Goal: Task Accomplishment & Management: Manage account settings

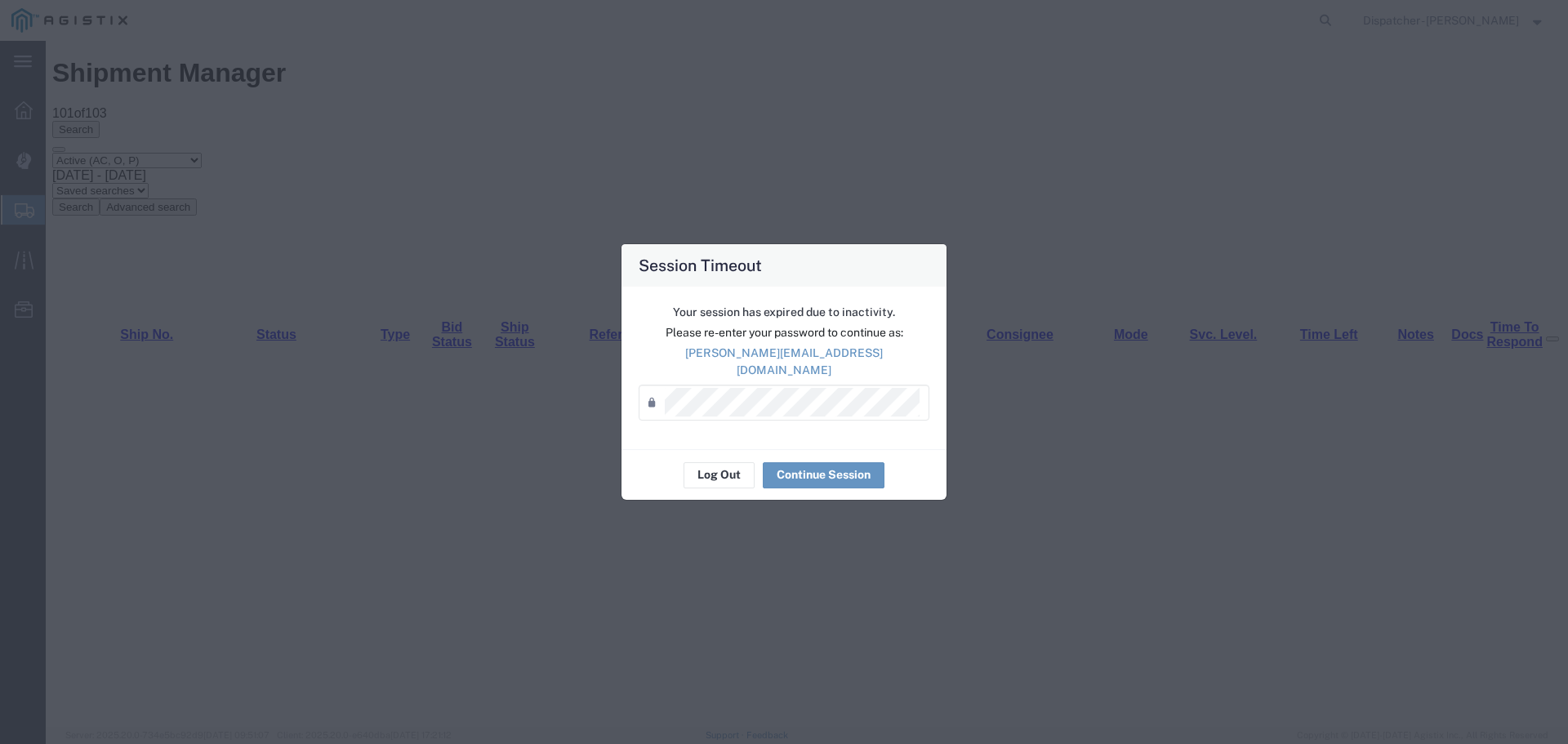
scroll to position [831, 0]
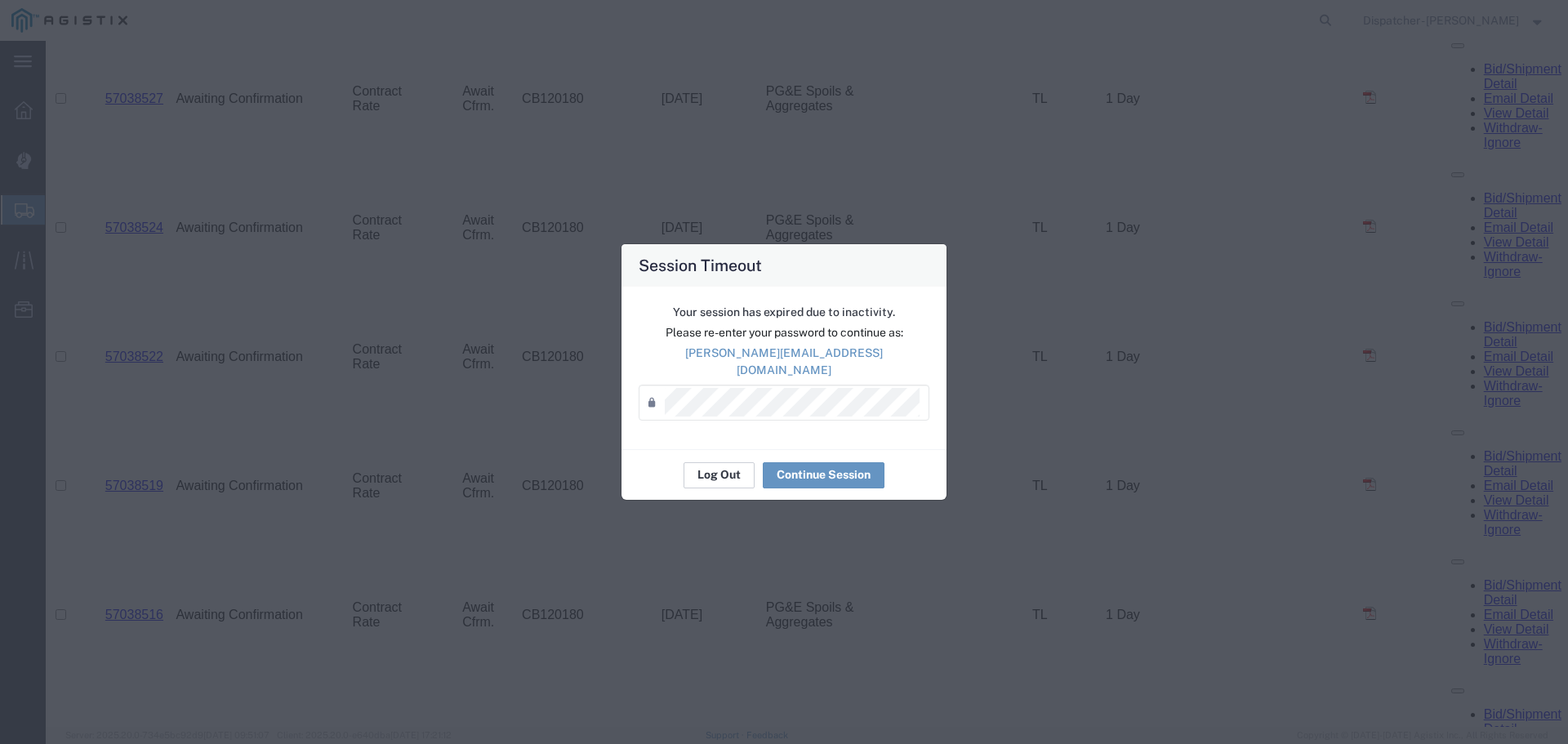
click at [711, 465] on button "Log Out" at bounding box center [719, 476] width 71 height 27
